Goal: Entertainment & Leisure: Consume media (video, audio)

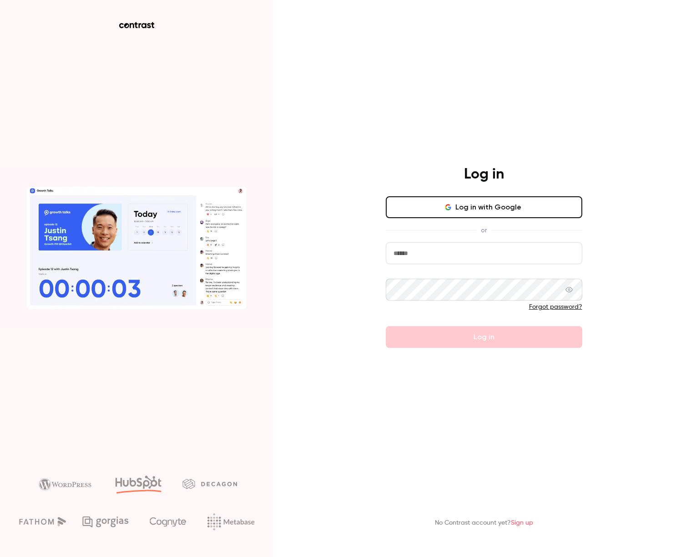
click at [525, 206] on button "Log in with Google" at bounding box center [484, 207] width 197 height 22
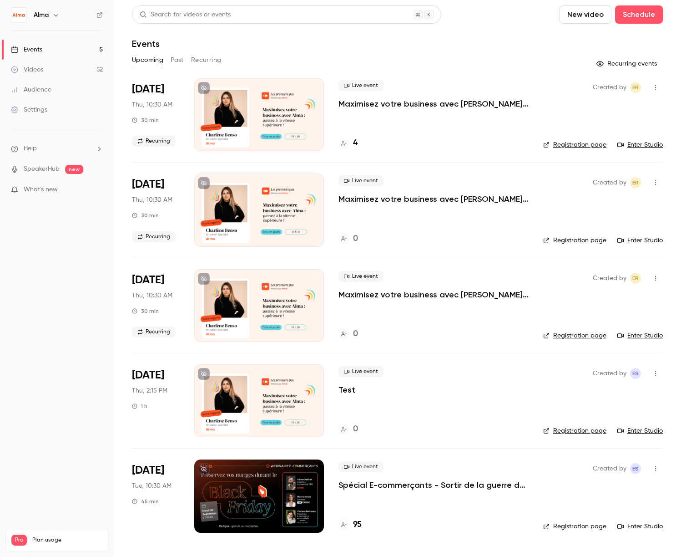
click at [176, 61] on button "Past" at bounding box center [177, 60] width 13 height 15
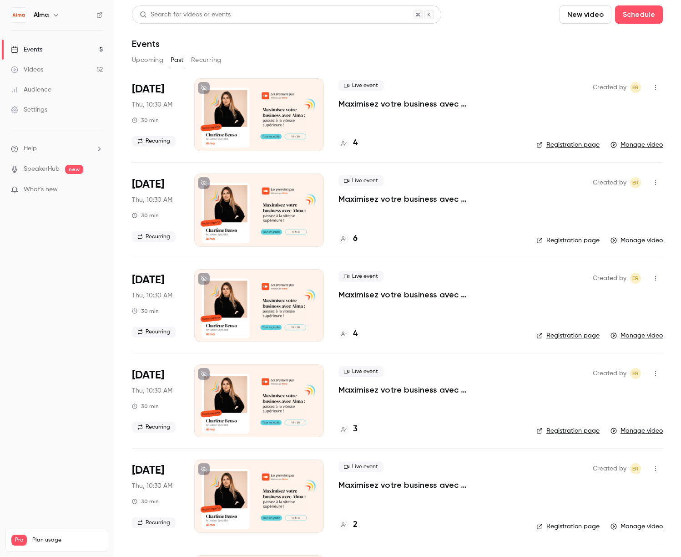
click at [654, 148] on link "Manage video" at bounding box center [637, 144] width 52 height 9
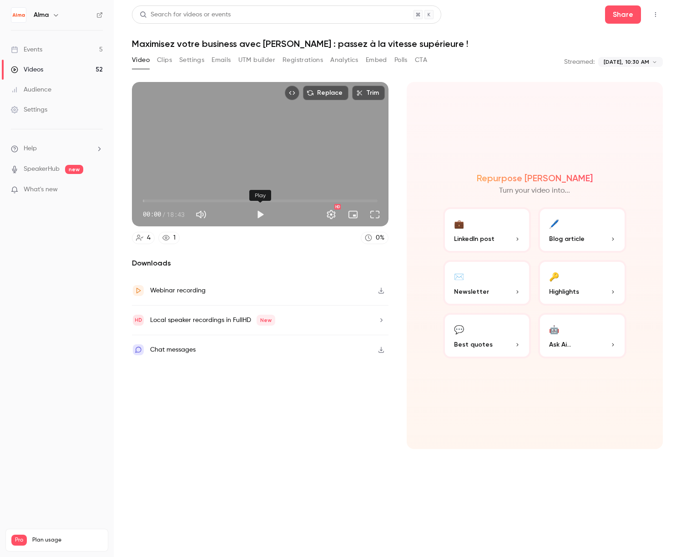
click at [256, 214] on button "Play" at bounding box center [260, 214] width 18 height 18
click at [378, 214] on button "Full screen" at bounding box center [375, 214] width 18 height 18
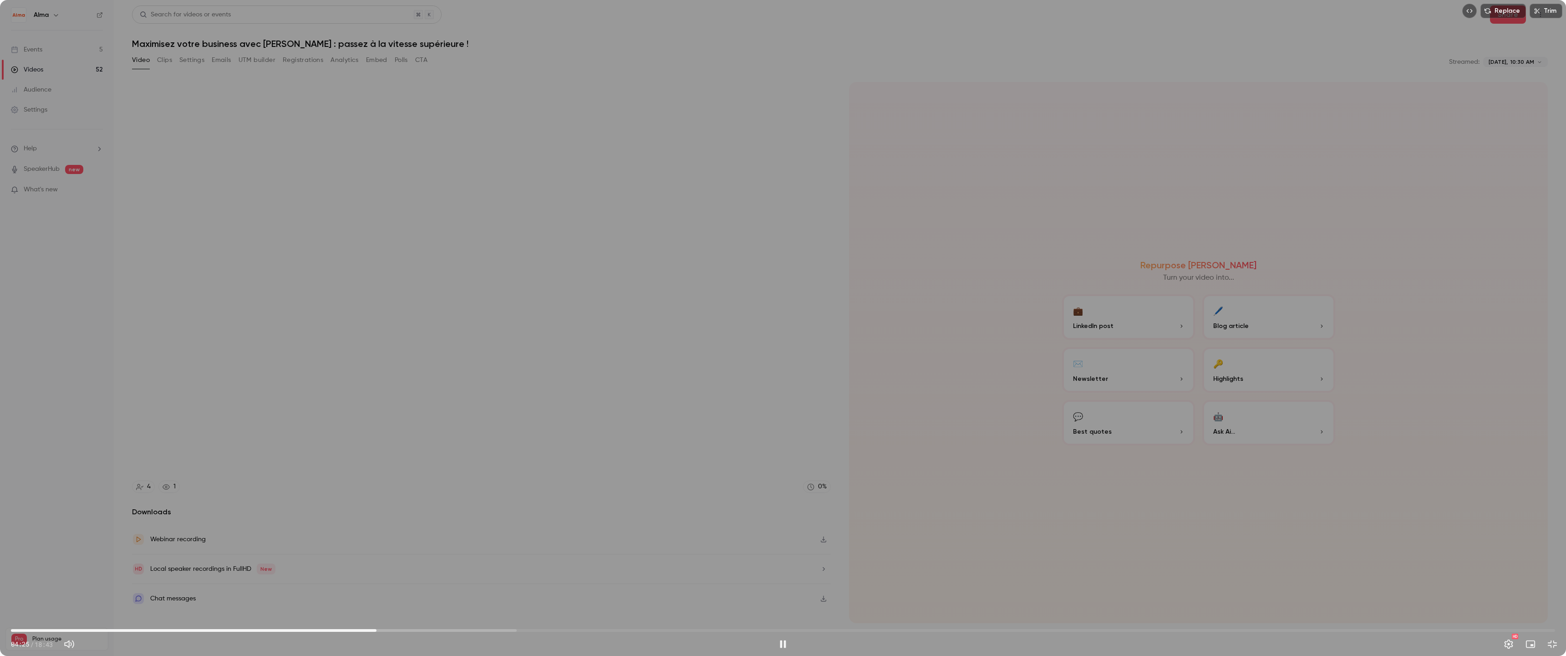
click at [681, 369] on div "Replace Trim 04:25 04:25 / 18:43 HD" at bounding box center [783, 328] width 1566 height 656
click at [681, 556] on button "Play" at bounding box center [783, 644] width 18 height 18
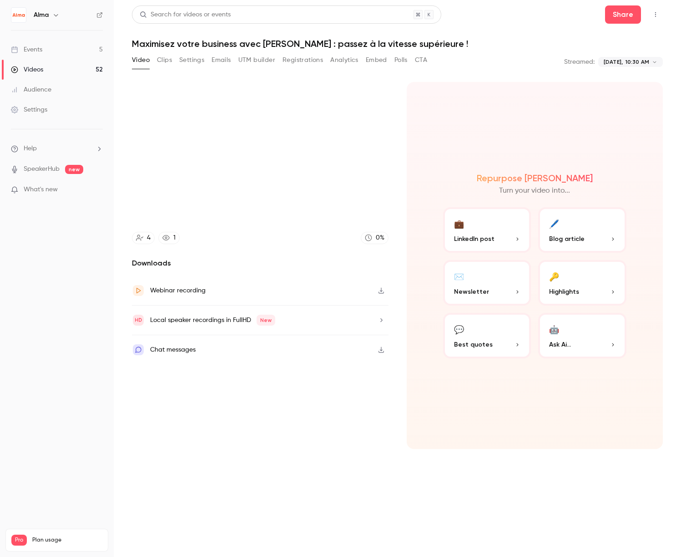
type input "*****"
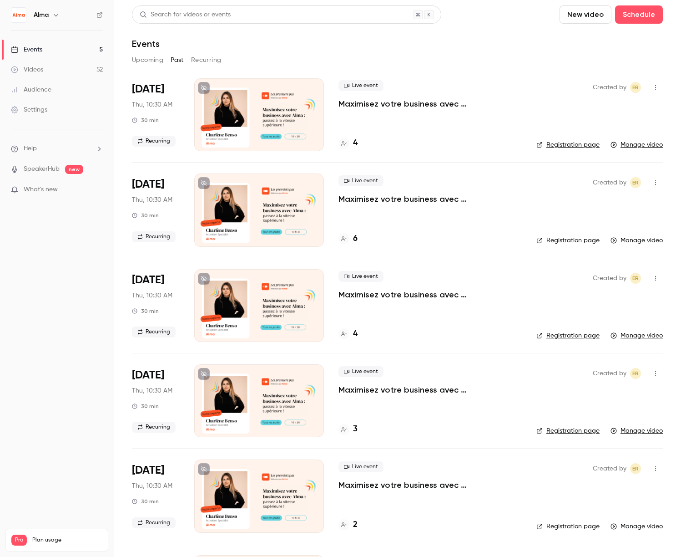
click at [646, 242] on link "Manage video" at bounding box center [637, 240] width 52 height 9
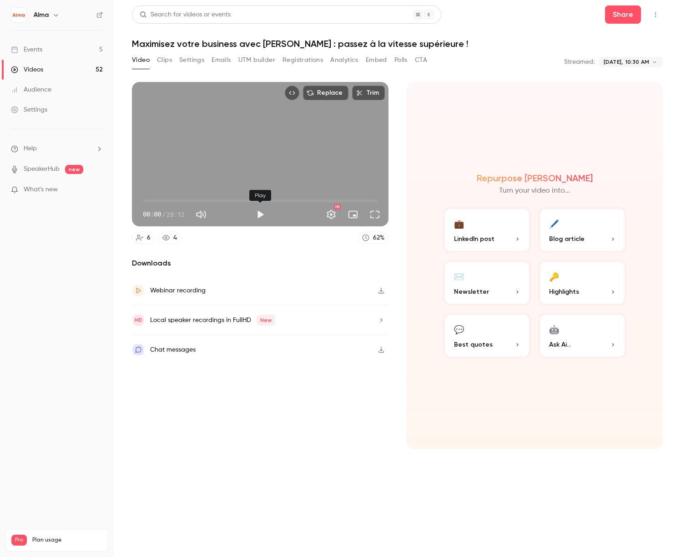
click at [259, 216] on button "Play" at bounding box center [260, 214] width 18 height 18
click at [379, 216] on button "Full screen" at bounding box center [375, 214] width 18 height 18
click at [252, 173] on div "Replace Trim 00:51 00:51 / 28:12 HD" at bounding box center [260, 154] width 257 height 144
type input "****"
